Goal: Information Seeking & Learning: Learn about a topic

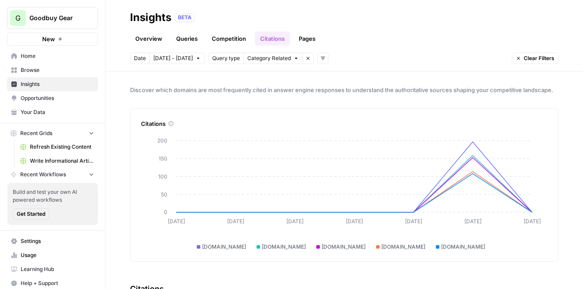
click at [149, 36] on link "Overview" at bounding box center [148, 39] width 37 height 14
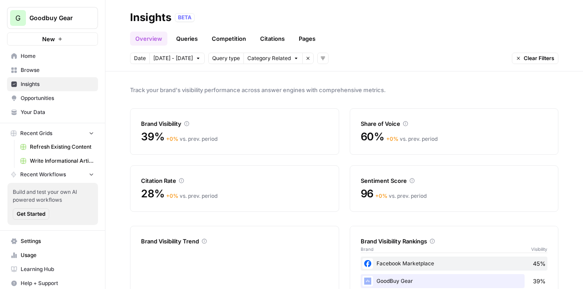
click at [189, 38] on link "Queries" at bounding box center [187, 39] width 32 height 14
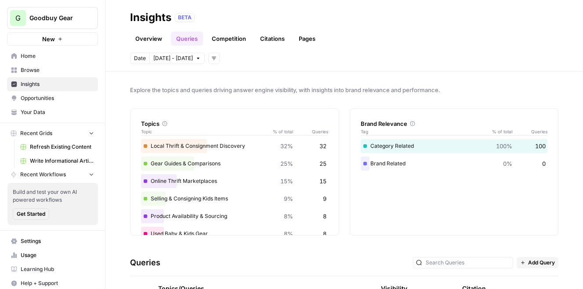
click at [244, 40] on link "Competition" at bounding box center [228, 39] width 45 height 14
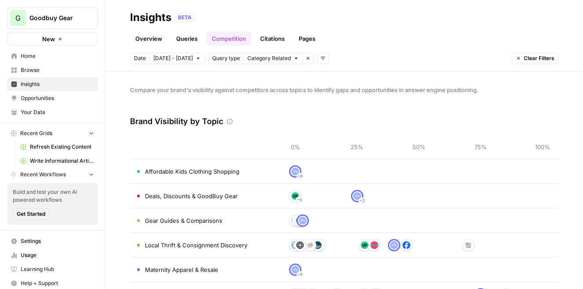
click at [52, 101] on span "Opportunities" at bounding box center [57, 98] width 73 height 8
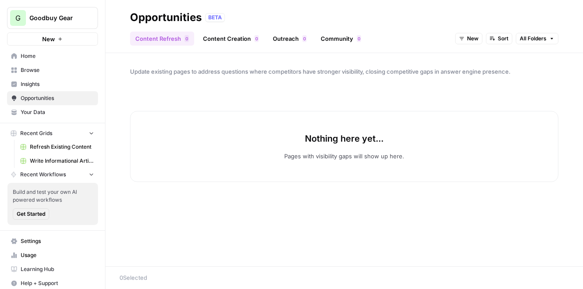
click at [32, 83] on span "Insights" at bounding box center [57, 84] width 73 height 8
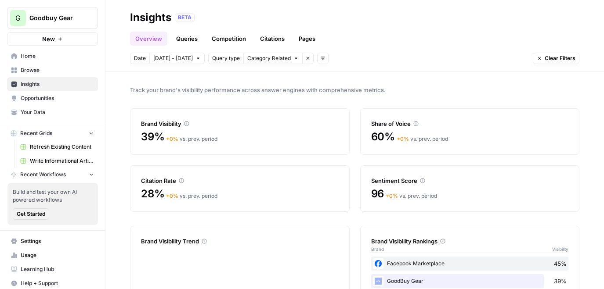
click at [187, 35] on link "Queries" at bounding box center [187, 39] width 32 height 14
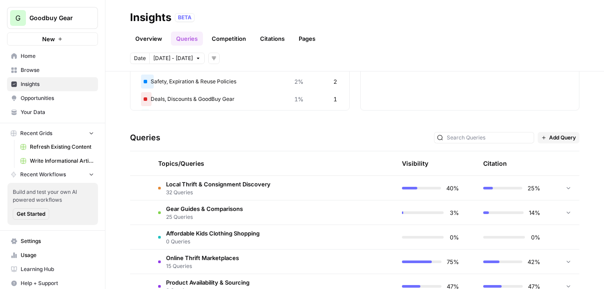
scroll to position [128, 0]
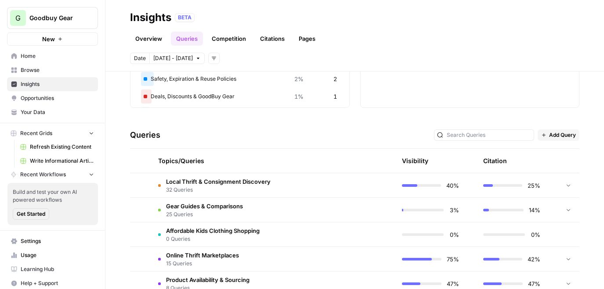
click at [184, 185] on span "Local Thrift & Consignment Discovery" at bounding box center [218, 181] width 104 height 9
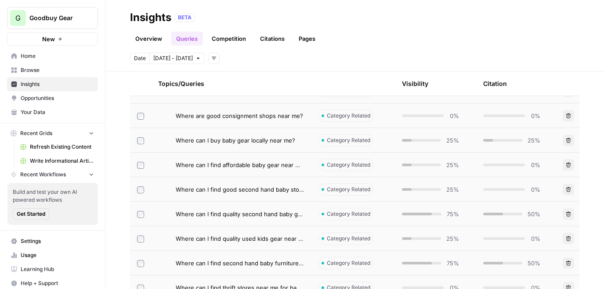
scroll to position [789, 0]
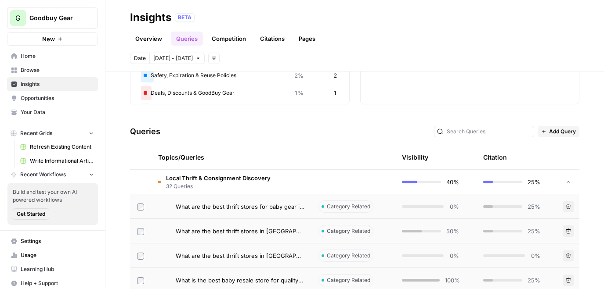
click at [196, 181] on span "Local Thrift & Consignment Discovery" at bounding box center [218, 178] width 104 height 9
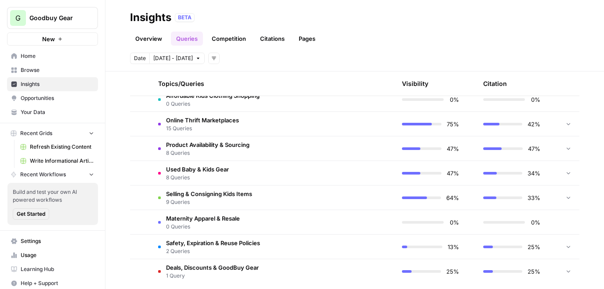
scroll to position [272, 0]
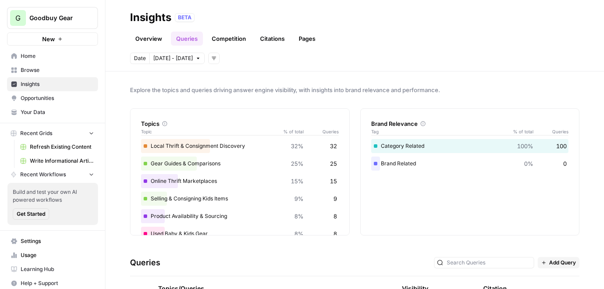
click at [231, 35] on link "Competition" at bounding box center [228, 39] width 45 height 14
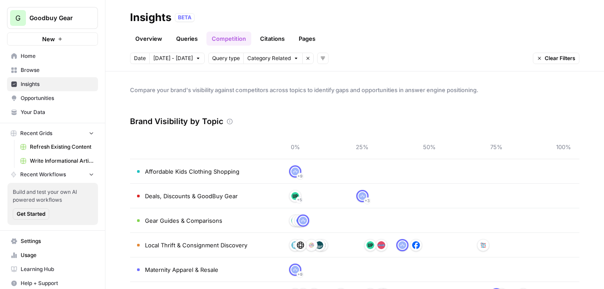
click at [272, 36] on link "Citations" at bounding box center [272, 39] width 35 height 14
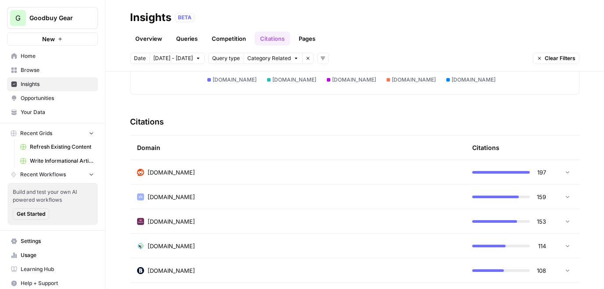
scroll to position [160, 0]
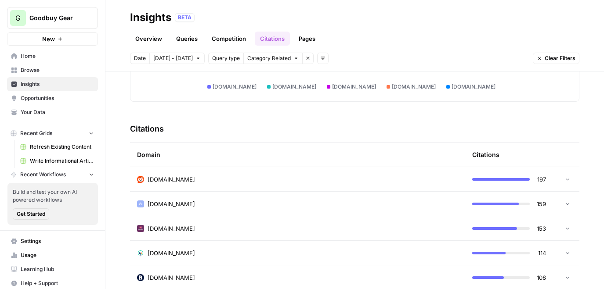
click at [230, 170] on td "[DOMAIN_NAME]" at bounding box center [297, 179] width 335 height 24
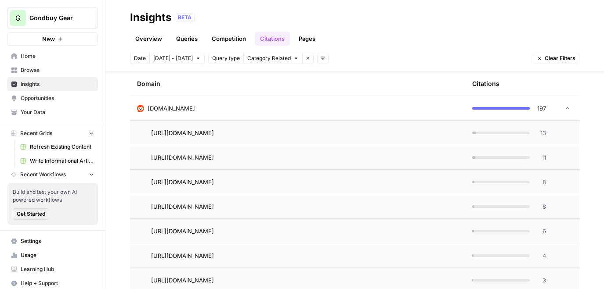
scroll to position [235, 0]
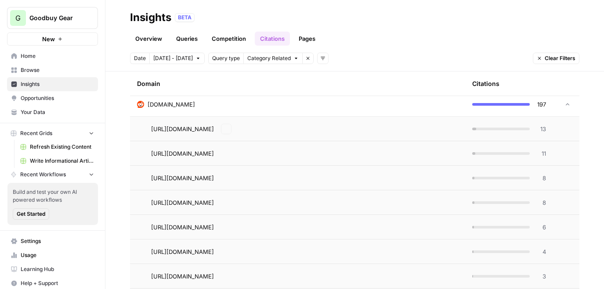
click at [210, 102] on div "[DOMAIN_NAME]" at bounding box center [297, 104] width 321 height 9
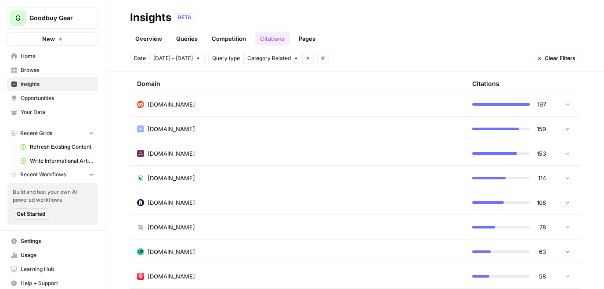
click at [311, 39] on link "Pages" at bounding box center [306, 39] width 27 height 14
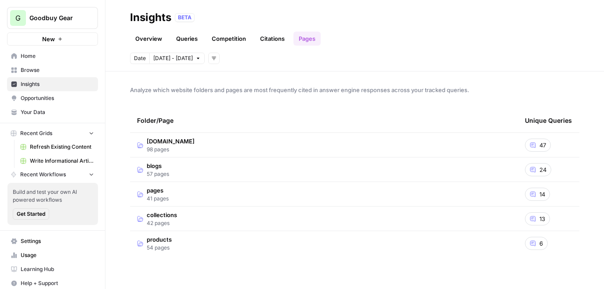
click at [204, 166] on td "blogs 57 pages" at bounding box center [324, 170] width 388 height 24
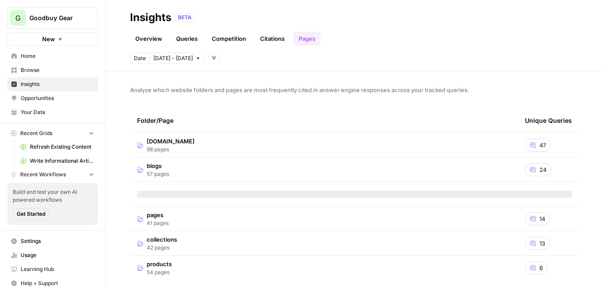
scroll to position [5, 0]
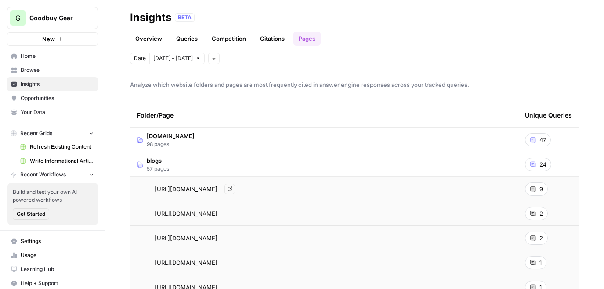
click at [430, 186] on div "https://goodbuygear.com/blogs/gear-guidance/when-to-buy-used-baby-items Go to p…" at bounding box center [324, 189] width 374 height 11
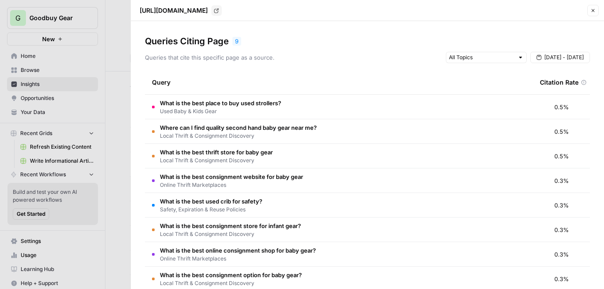
click at [591, 10] on icon "button" at bounding box center [592, 10] width 5 height 5
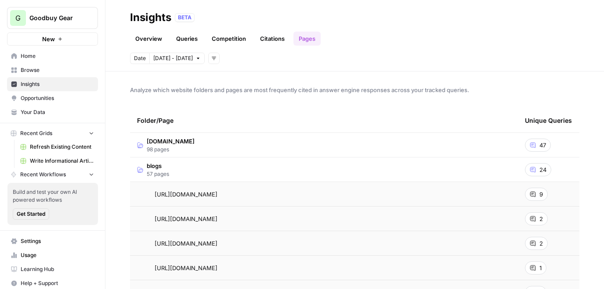
click at [237, 174] on td "blogs 57 pages" at bounding box center [324, 170] width 388 height 24
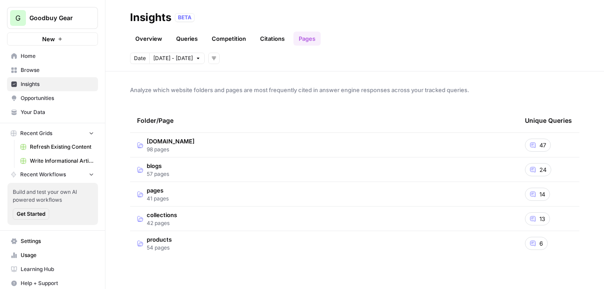
click at [187, 38] on link "Queries" at bounding box center [187, 39] width 32 height 14
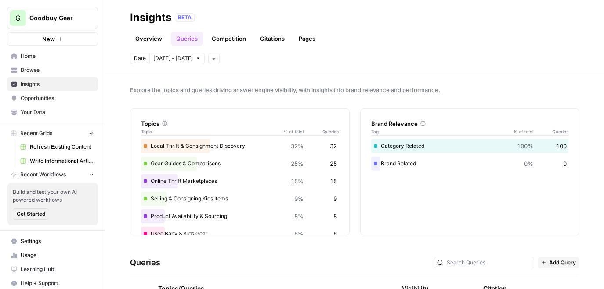
scroll to position [86, 0]
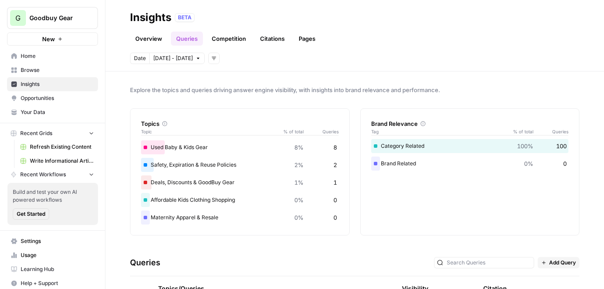
click at [231, 35] on link "Competition" at bounding box center [228, 39] width 45 height 14
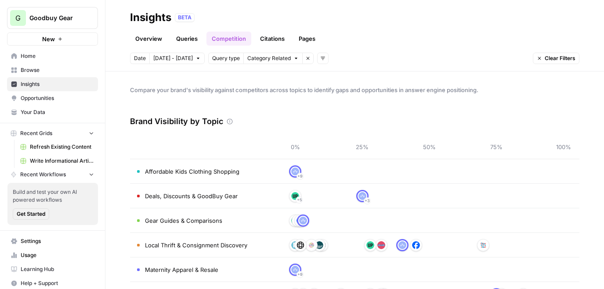
click at [268, 40] on link "Citations" at bounding box center [272, 39] width 35 height 14
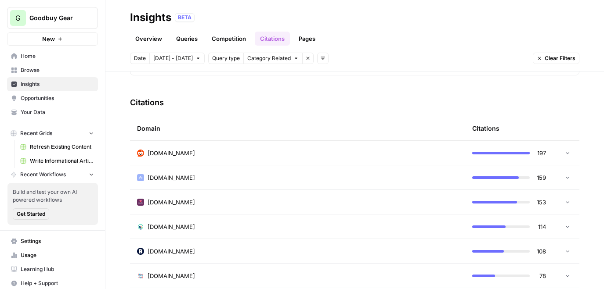
scroll to position [187, 0]
click at [307, 42] on link "Pages" at bounding box center [306, 39] width 27 height 14
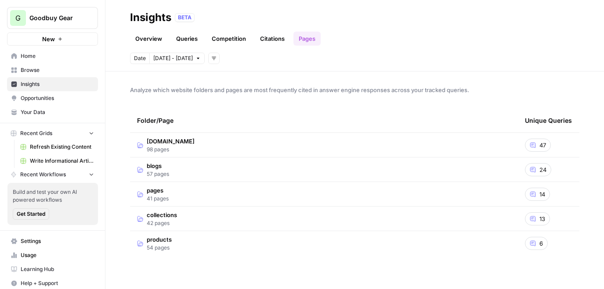
click at [218, 145] on td "goodbuygear.com 98 pages" at bounding box center [324, 145] width 388 height 24
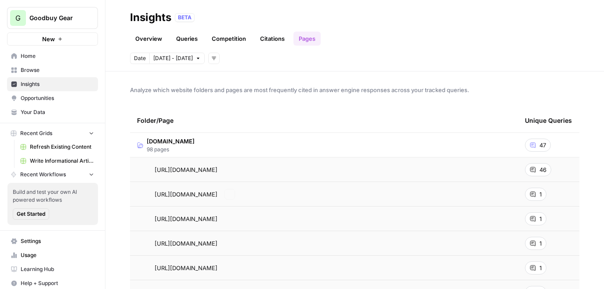
click at [454, 202] on td "https://goodbuygear.com/?srsltid=AfmBOorxTnWwYythrZ0q3SPSA69mEj4hCqtjhj6Kid_oFJ…" at bounding box center [324, 194] width 388 height 24
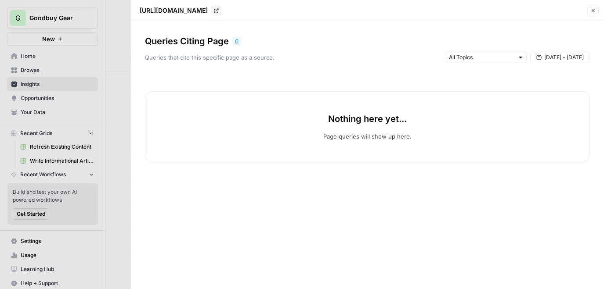
click at [591, 12] on icon "button" at bounding box center [592, 10] width 5 height 5
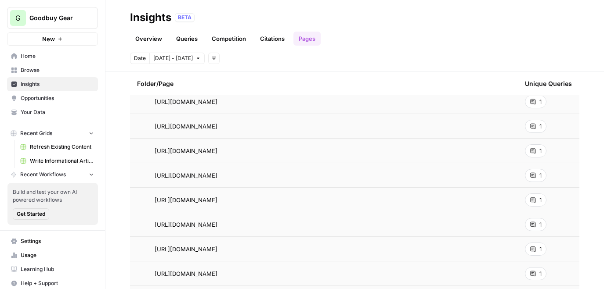
scroll to position [198, 0]
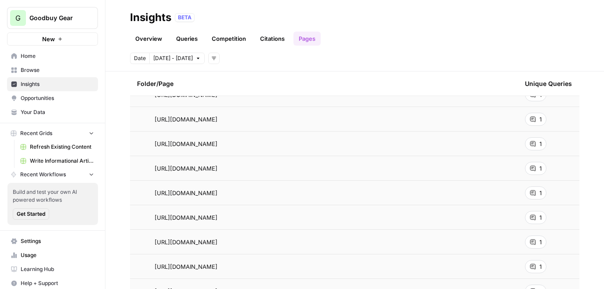
click at [464, 162] on td "https://goodbuygear.com/?srsltid=AfmBOorhWgbXTDCCtlg0e4u5VsezKCo0uGBWVG5oa_X-xO…" at bounding box center [324, 168] width 388 height 24
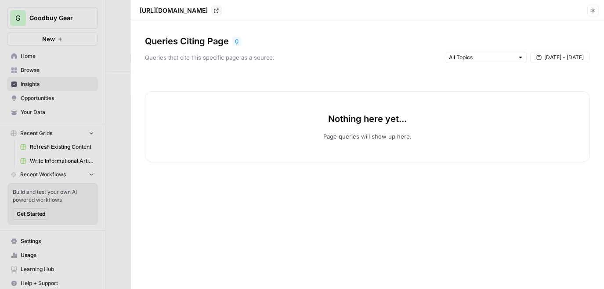
click at [598, 10] on button "Close" at bounding box center [592, 10] width 11 height 11
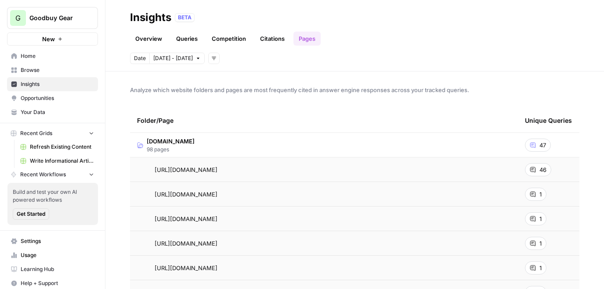
click at [158, 39] on link "Overview" at bounding box center [148, 39] width 37 height 14
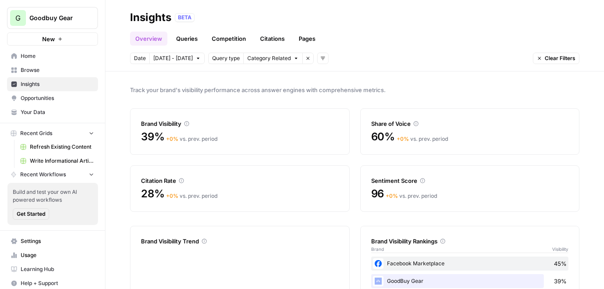
drag, startPoint x: 193, startPoint y: 17, endPoint x: 178, endPoint y: 17, distance: 14.9
click at [178, 17] on div "BETA" at bounding box center [185, 17] width 20 height 9
click at [222, 14] on div "BETA" at bounding box center [377, 17] width 404 height 9
click at [190, 38] on link "Queries" at bounding box center [187, 39] width 32 height 14
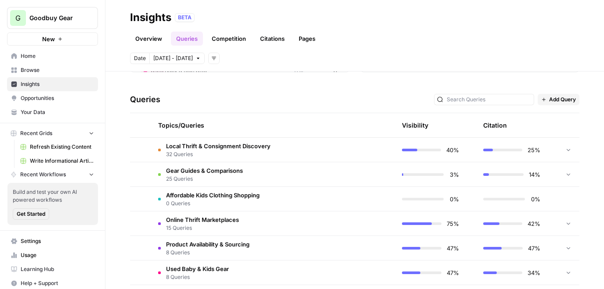
scroll to position [272, 0]
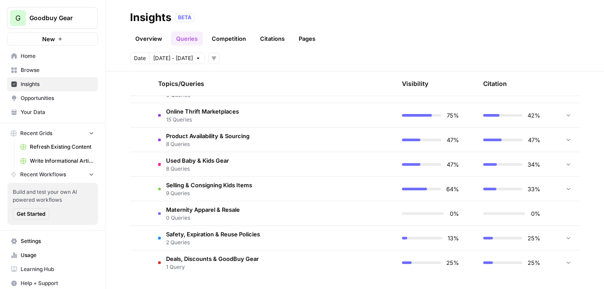
click at [147, 40] on link "Overview" at bounding box center [148, 39] width 37 height 14
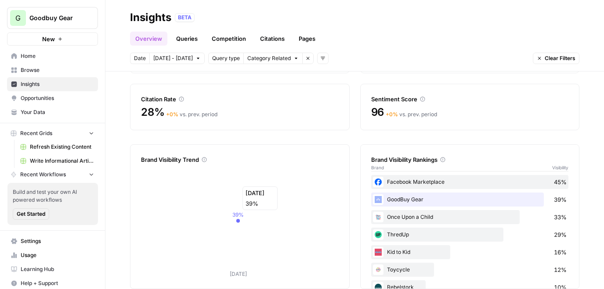
scroll to position [96, 0]
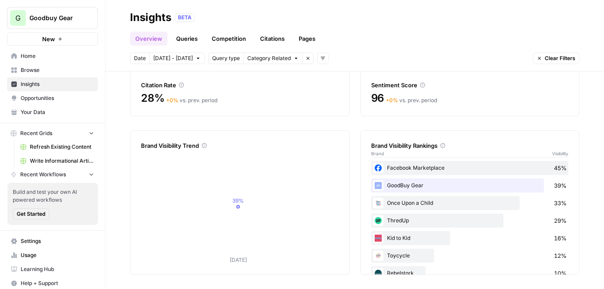
click at [59, 97] on span "Opportunities" at bounding box center [57, 98] width 73 height 8
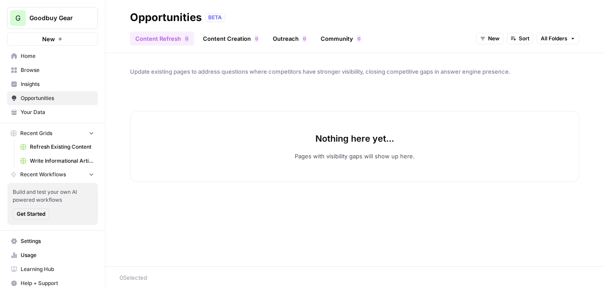
click at [59, 86] on span "Insights" at bounding box center [57, 84] width 73 height 8
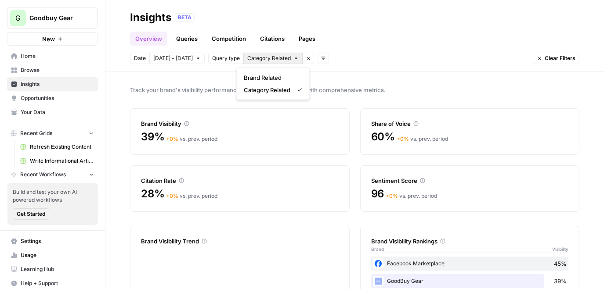
click at [277, 58] on span "Category Related" at bounding box center [268, 58] width 43 height 8
click at [385, 41] on div "Overview Queries Competition Citations Pages" at bounding box center [354, 35] width 449 height 21
click at [187, 42] on link "Queries" at bounding box center [187, 39] width 32 height 14
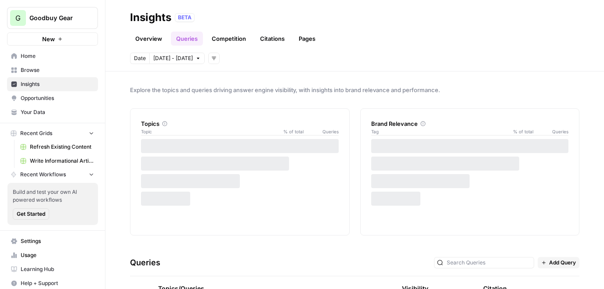
click at [224, 42] on link "Competition" at bounding box center [228, 39] width 45 height 14
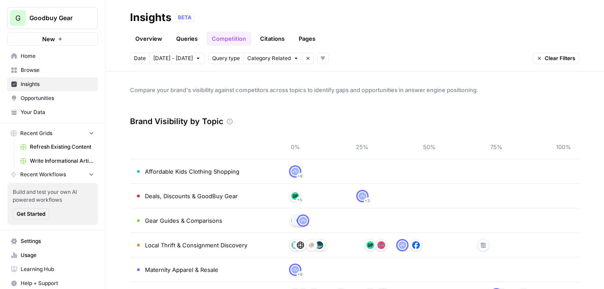
click at [262, 41] on link "Citations" at bounding box center [272, 39] width 35 height 14
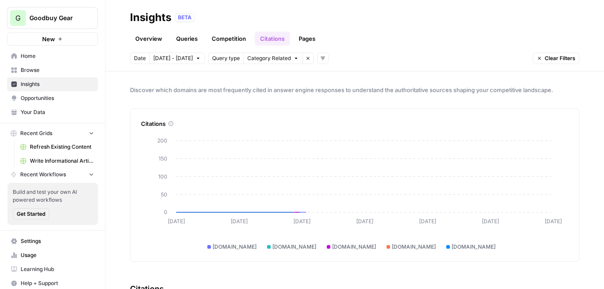
click at [304, 41] on link "Pages" at bounding box center [306, 39] width 27 height 14
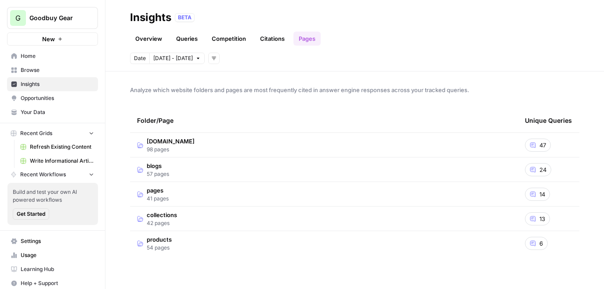
click at [178, 166] on td "blogs 57 pages" at bounding box center [324, 170] width 388 height 24
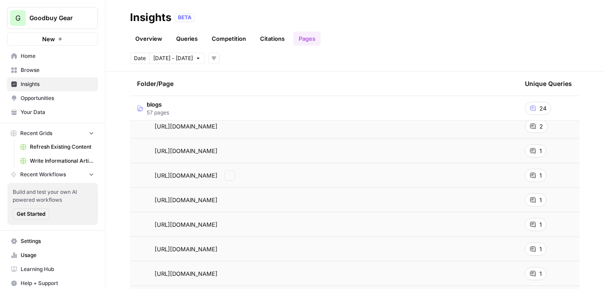
scroll to position [127, 0]
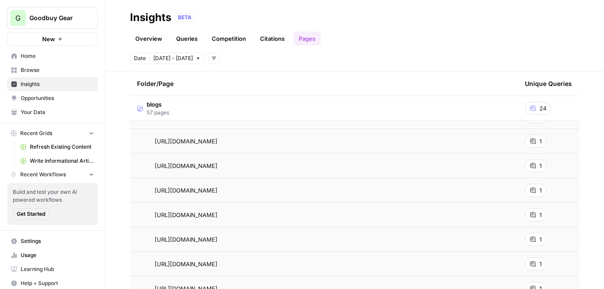
click at [539, 166] on span "1" at bounding box center [540, 166] width 2 height 9
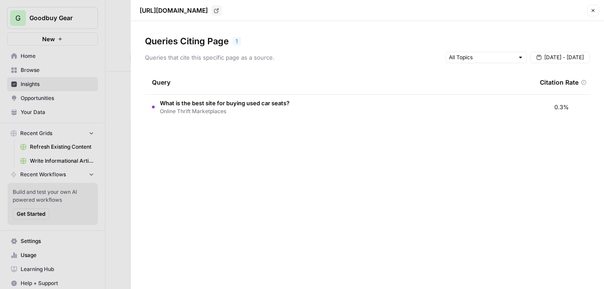
click at [590, 10] on button "Close" at bounding box center [592, 10] width 11 height 11
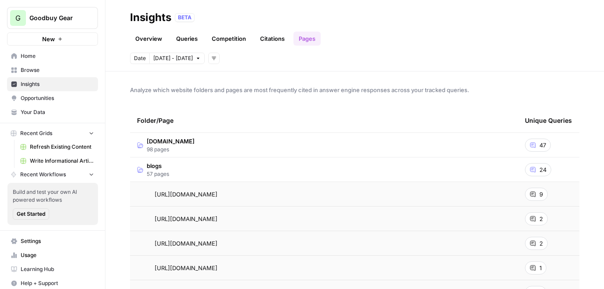
click at [374, 56] on div "Date Oct 3 - Oct 9 Add filters" at bounding box center [354, 58] width 449 height 11
